Goal: Book appointment/travel/reservation

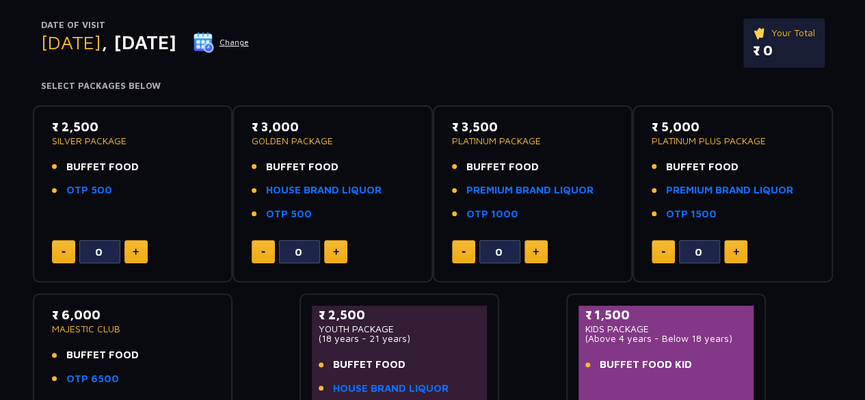
scroll to position [159, 0]
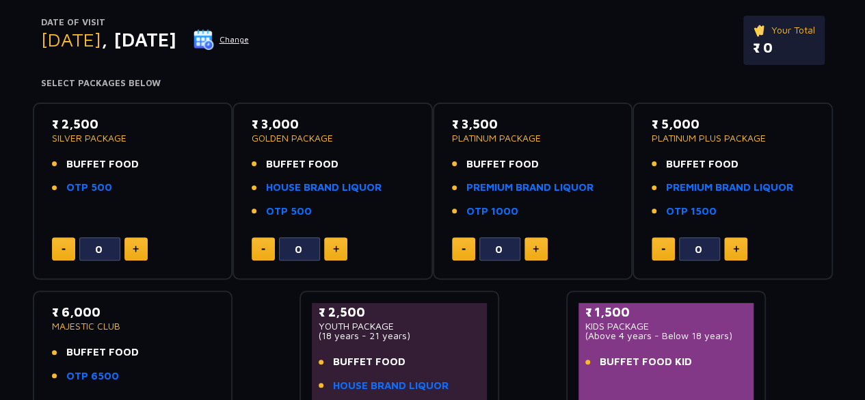
click at [294, 135] on p "GOLDEN PACKAGE" at bounding box center [333, 138] width 162 height 10
click at [341, 250] on button at bounding box center [335, 248] width 23 height 23
click at [265, 248] on button at bounding box center [263, 248] width 23 height 23
type input "0"
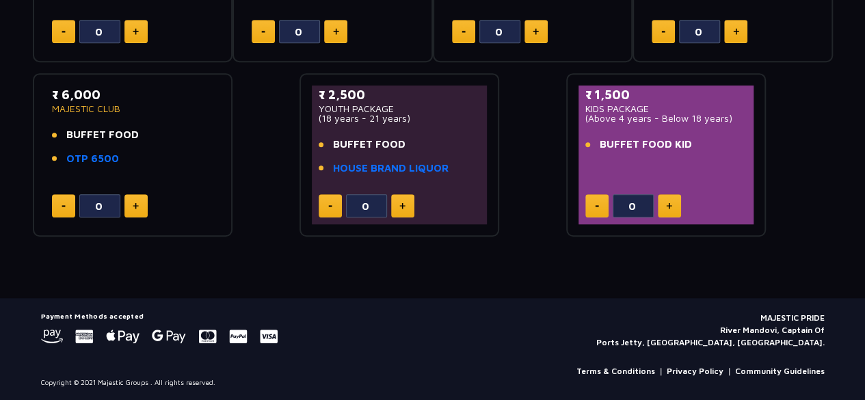
scroll to position [0, 0]
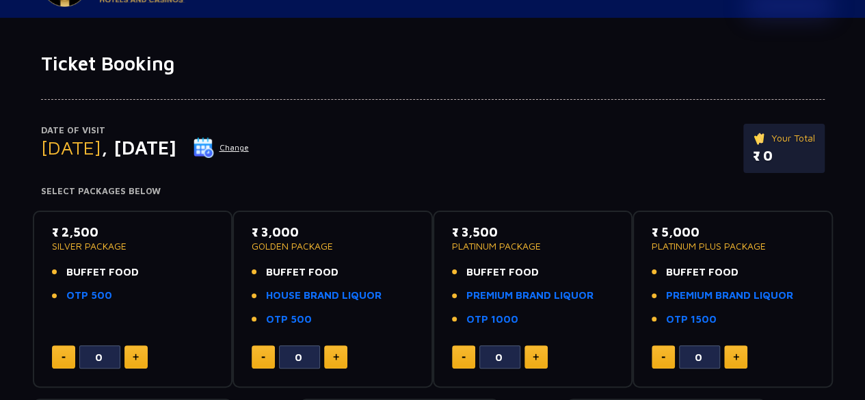
scroll to position [36, 0]
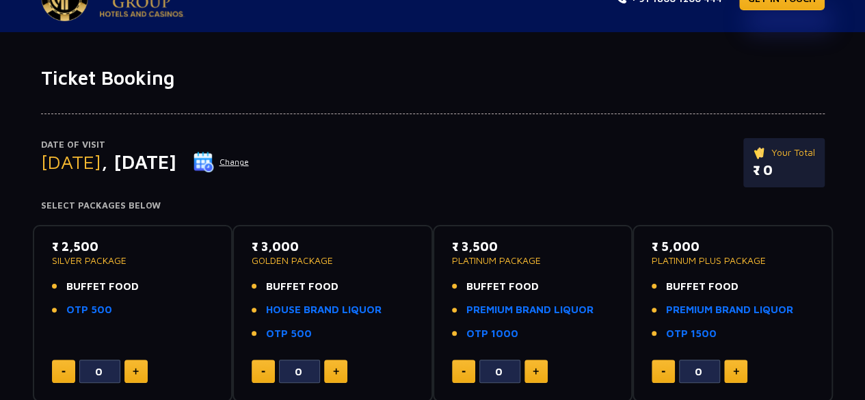
click at [250, 161] on button "Change" at bounding box center [221, 162] width 57 height 22
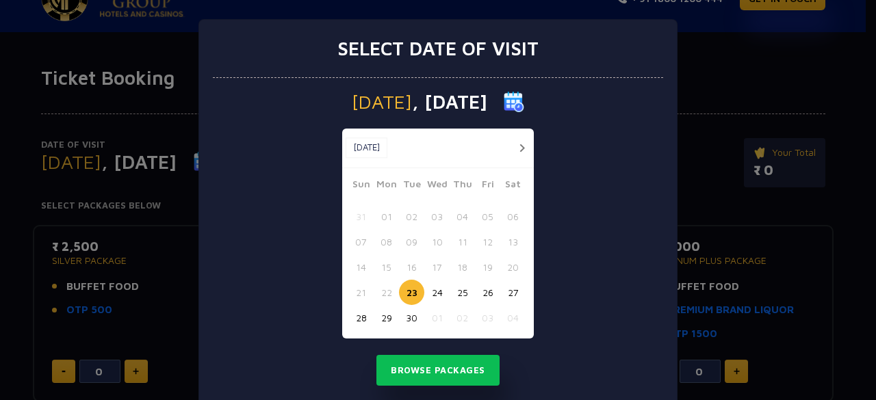
click at [456, 292] on button "25" at bounding box center [461, 292] width 25 height 25
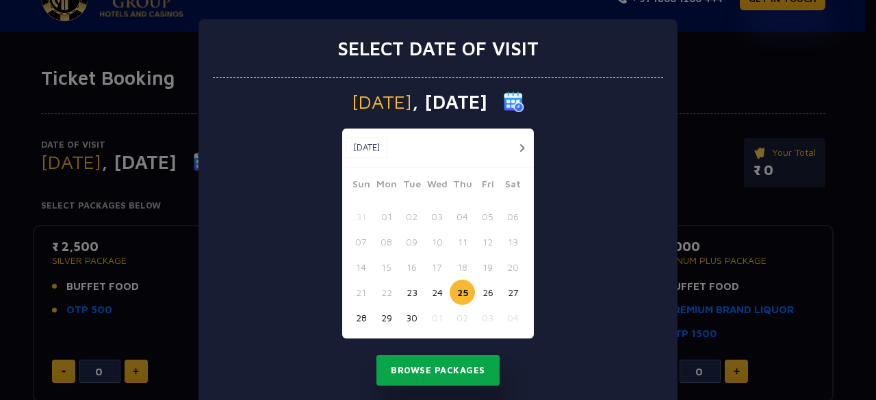
click at [445, 363] on button "Browse Packages" at bounding box center [437, 370] width 123 height 31
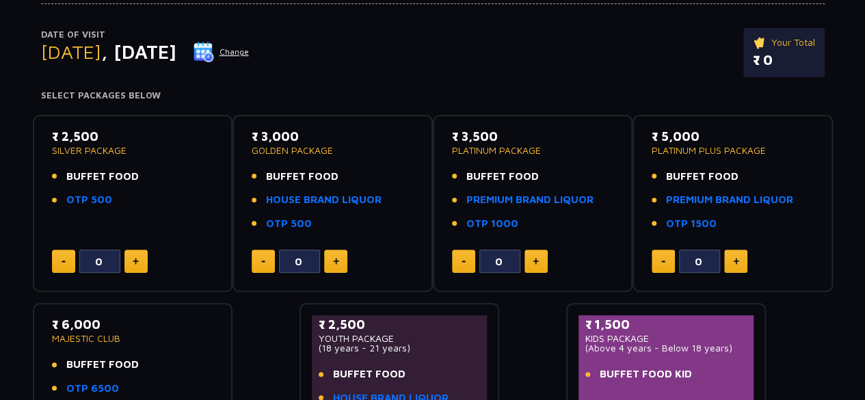
scroll to position [145, 0]
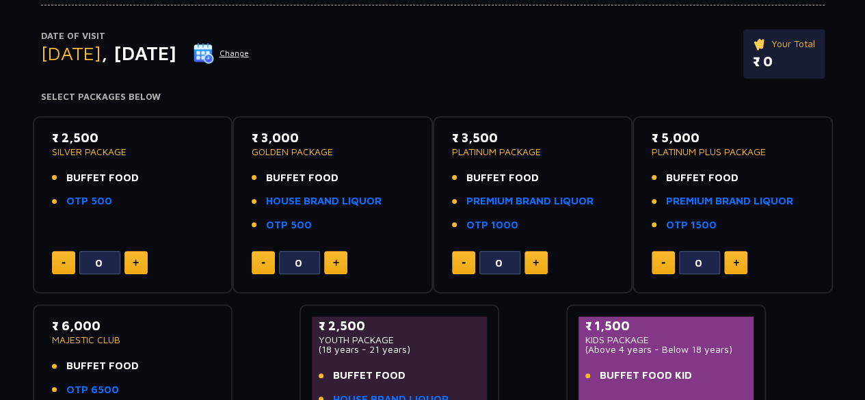
click at [250, 53] on button "Change" at bounding box center [221, 53] width 57 height 22
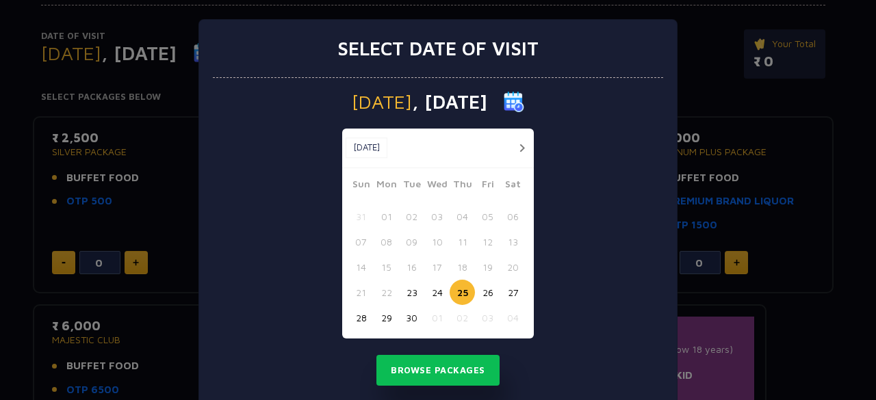
click at [506, 294] on button "27" at bounding box center [512, 292] width 25 height 25
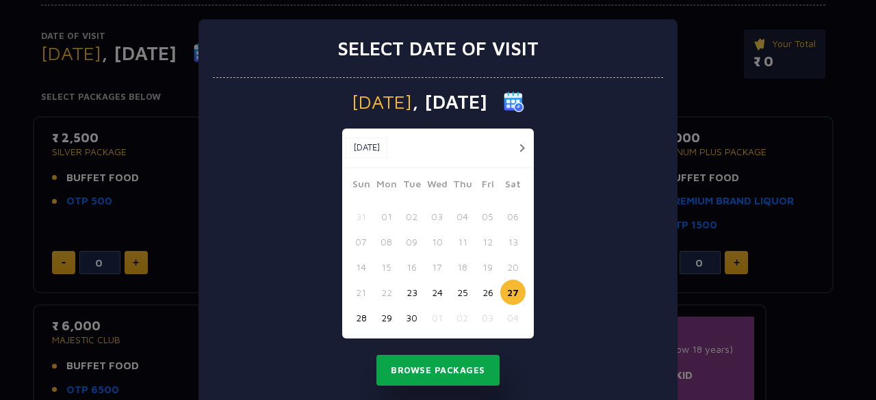
click at [425, 375] on button "Browse Packages" at bounding box center [437, 370] width 123 height 31
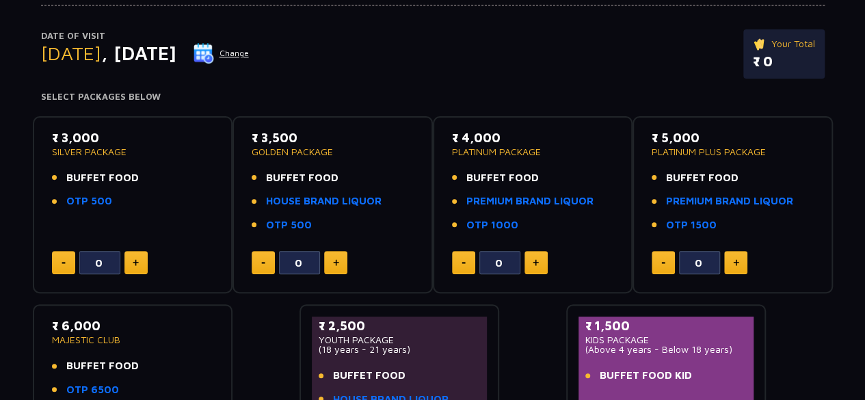
click at [250, 50] on button "Change" at bounding box center [221, 53] width 57 height 22
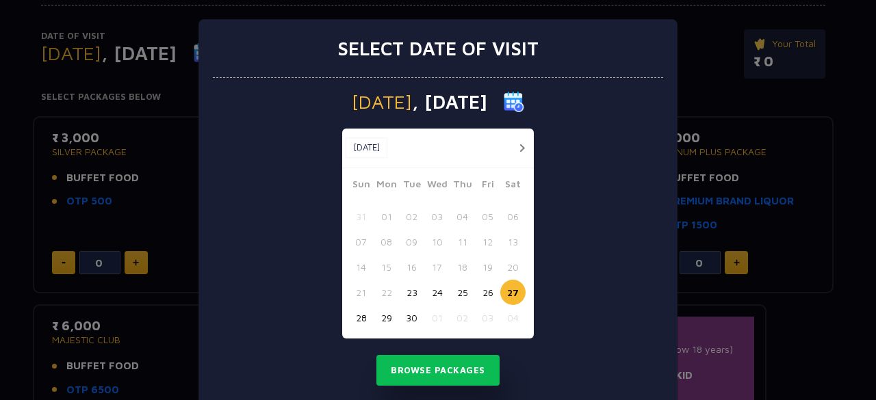
click at [478, 295] on button "26" at bounding box center [487, 292] width 25 height 25
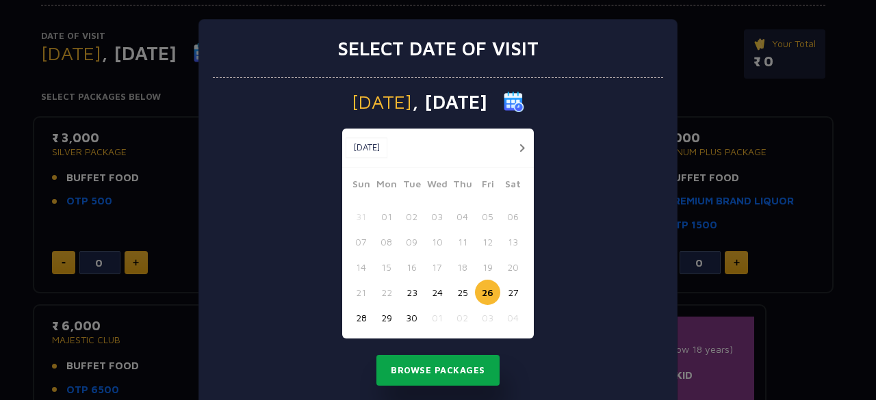
click at [445, 370] on button "Browse Packages" at bounding box center [437, 370] width 123 height 31
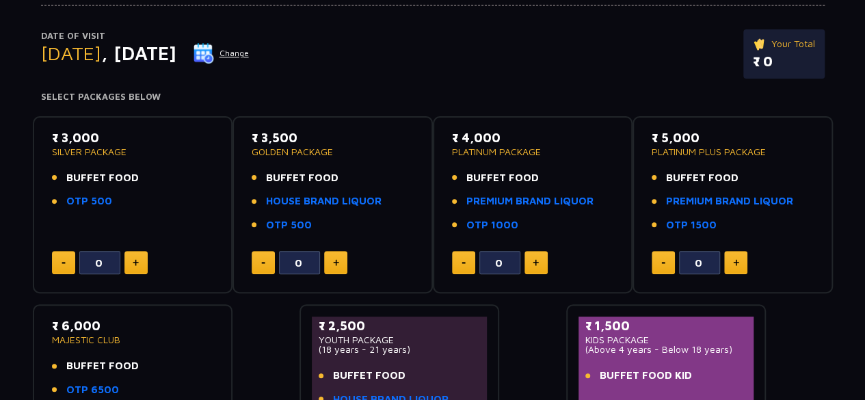
click at [250, 57] on button "Change" at bounding box center [221, 53] width 57 height 22
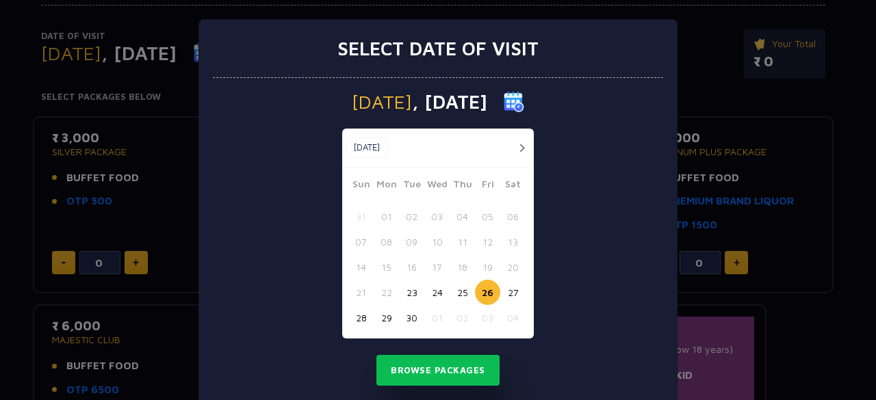
click at [453, 288] on button "25" at bounding box center [461, 292] width 25 height 25
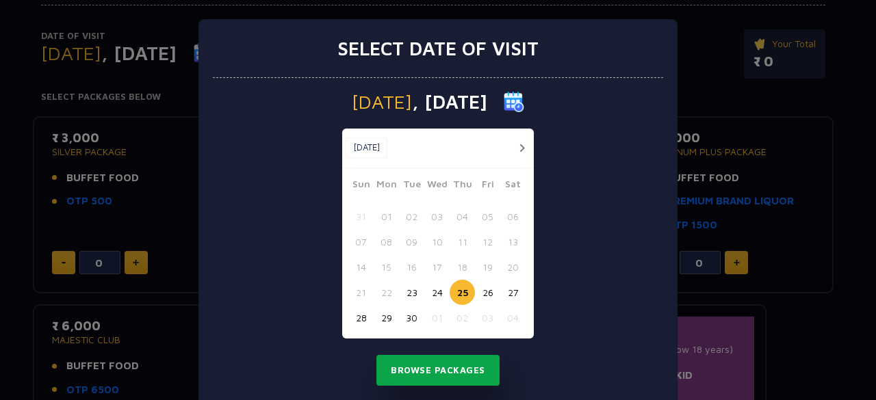
click at [461, 358] on button "Browse Packages" at bounding box center [437, 370] width 123 height 31
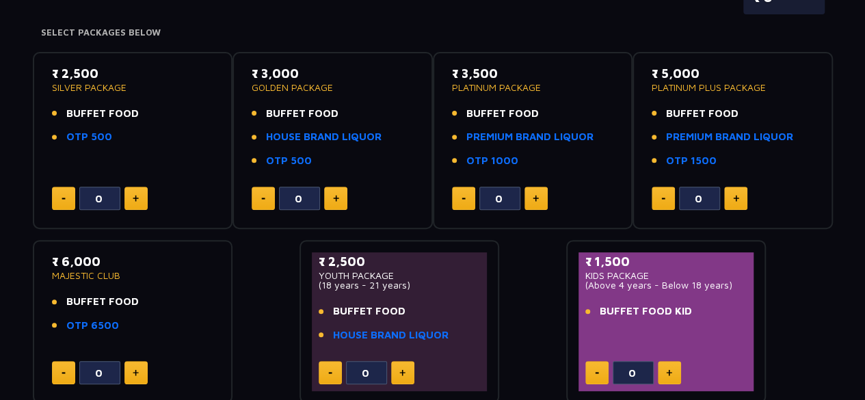
scroll to position [0, 0]
